Goal: Navigation & Orientation: Find specific page/section

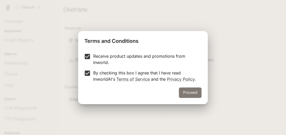
click at [194, 97] on button "Proceed" at bounding box center [190, 92] width 23 height 10
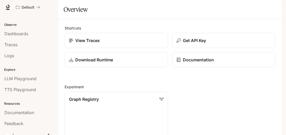
scroll to position [33, 0]
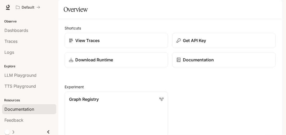
click at [25, 106] on span "Documentation" at bounding box center [19, 109] width 30 height 6
click at [24, 81] on li "TTS Playground" at bounding box center [29, 86] width 58 height 11
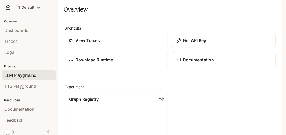
click at [21, 73] on span "LLM Playground" at bounding box center [20, 75] width 32 height 6
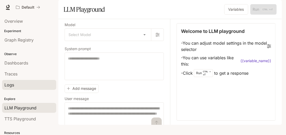
click at [19, 82] on div "Logs" at bounding box center [29, 85] width 50 height 6
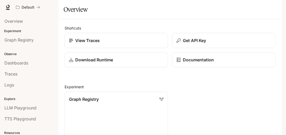
scroll to position [340, 0]
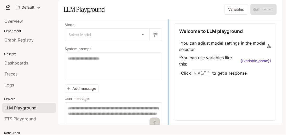
drag, startPoint x: 171, startPoint y: 52, endPoint x: 170, endPoint y: 72, distance: 19.4
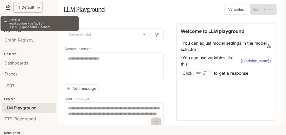
click at [30, 5] on p "Default" at bounding box center [28, 7] width 13 height 4
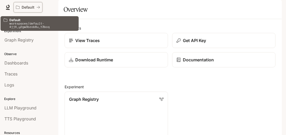
click at [16, 7] on icon "All workspaces" at bounding box center [18, 7] width 4 height 4
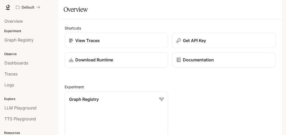
click at [276, 7] on icon "button" at bounding box center [275, 7] width 3 height 3
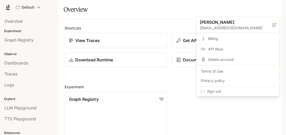
click at [183, 6] on div at bounding box center [143, 67] width 286 height 135
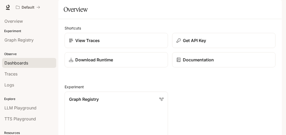
click at [20, 64] on span "Dashboards" at bounding box center [16, 63] width 24 height 6
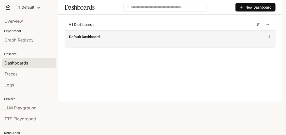
click at [224, 40] on div "Default Dashboard" at bounding box center [170, 37] width 202 height 6
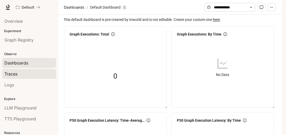
click at [26, 72] on div "Traces" at bounding box center [29, 74] width 50 height 6
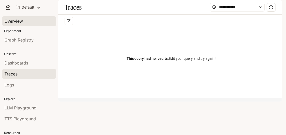
click at [16, 23] on span "Overview" at bounding box center [13, 21] width 19 height 6
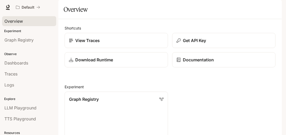
click at [16, 23] on span "Overview" at bounding box center [13, 21] width 19 height 6
click at [7, 8] on icon at bounding box center [7, 7] width 5 height 5
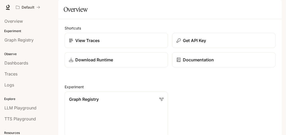
scroll to position [33, 0]
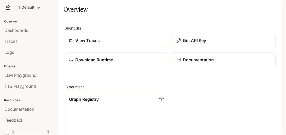
click at [47, 130] on icon "Close drawer" at bounding box center [48, 132] width 2 height 4
